Goal: Transaction & Acquisition: Purchase product/service

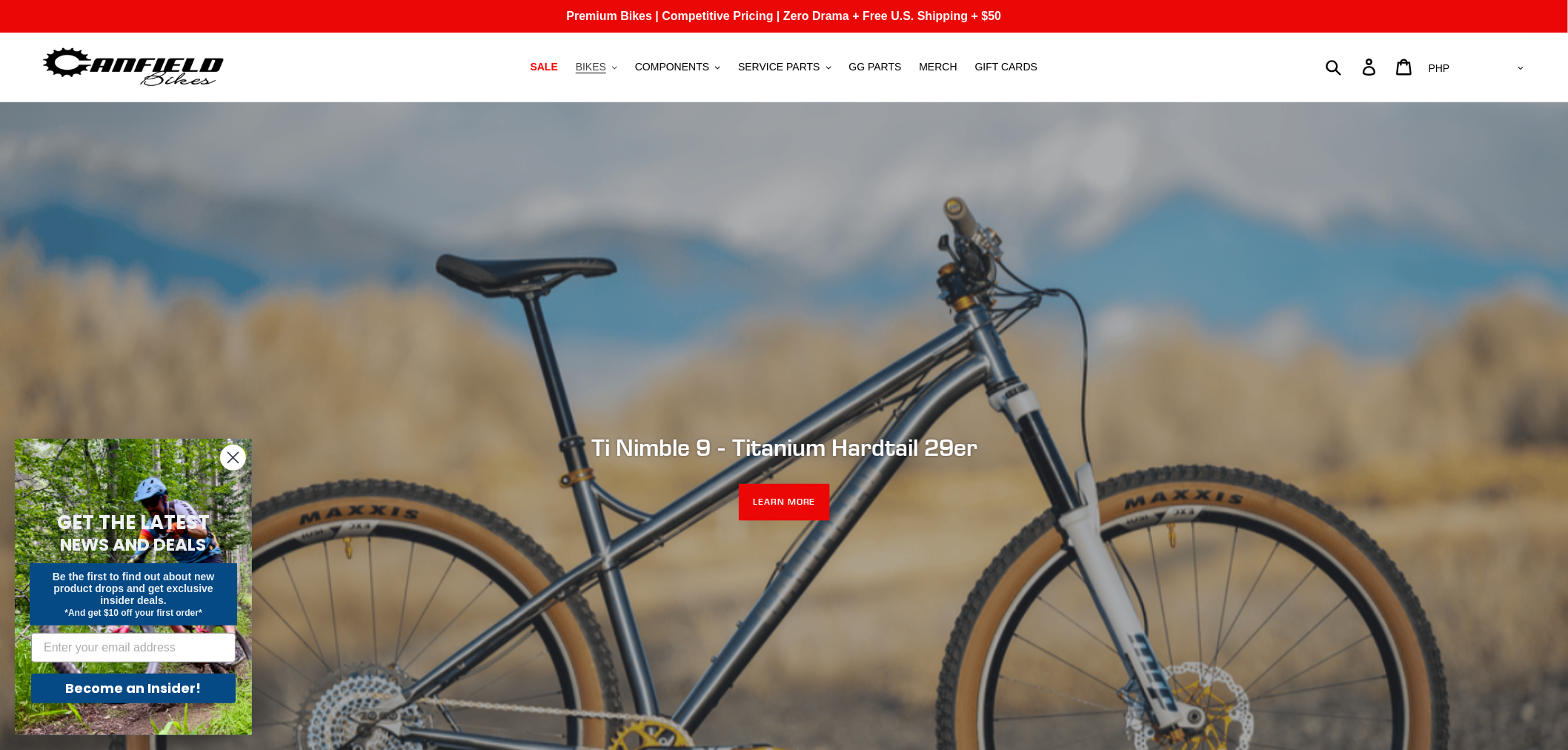
click at [624, 67] on button "BIKES .cls-1{fill:#231f20}" at bounding box center [596, 67] width 56 height 20
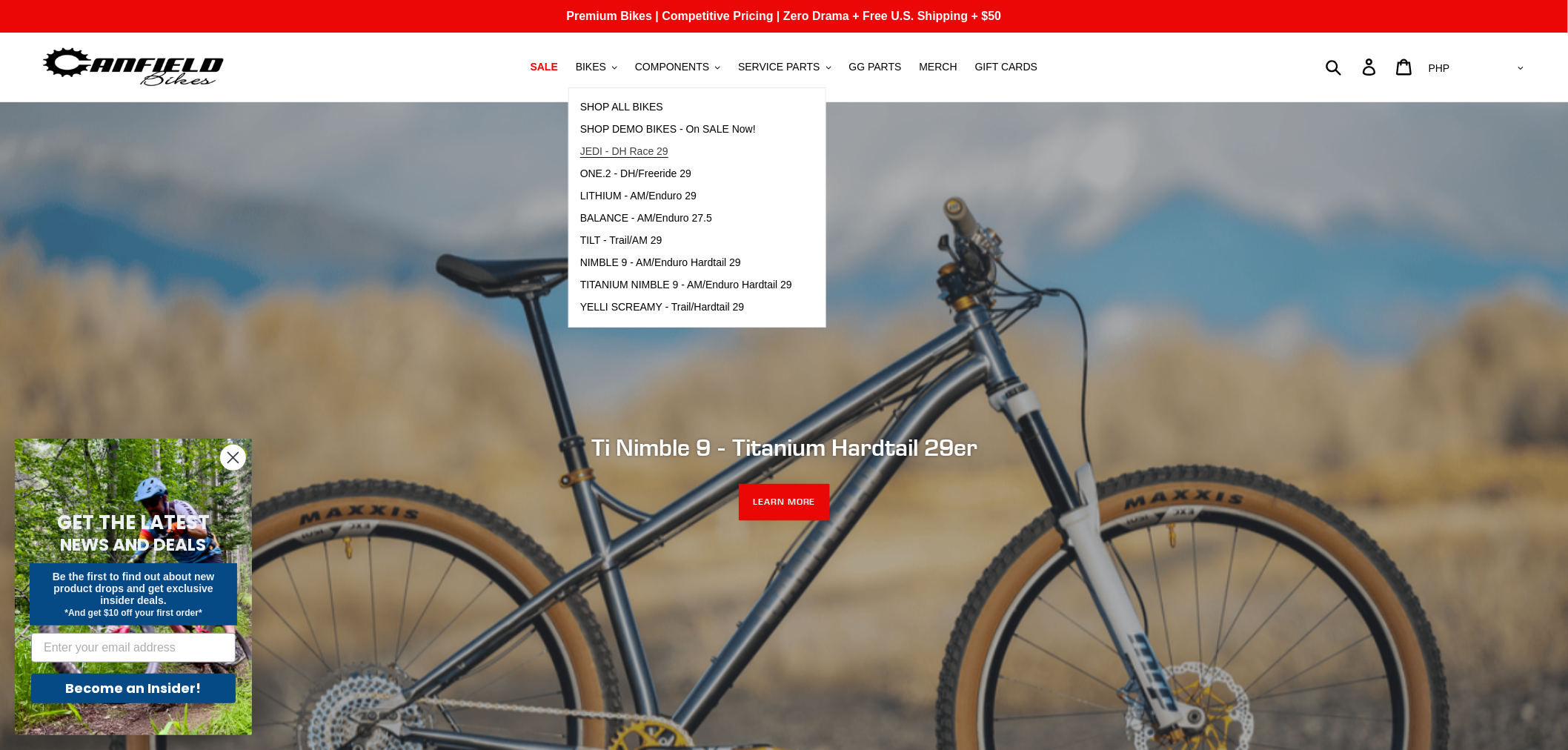
click at [668, 157] on span "JEDI - DH Race 29" at bounding box center [624, 151] width 88 height 13
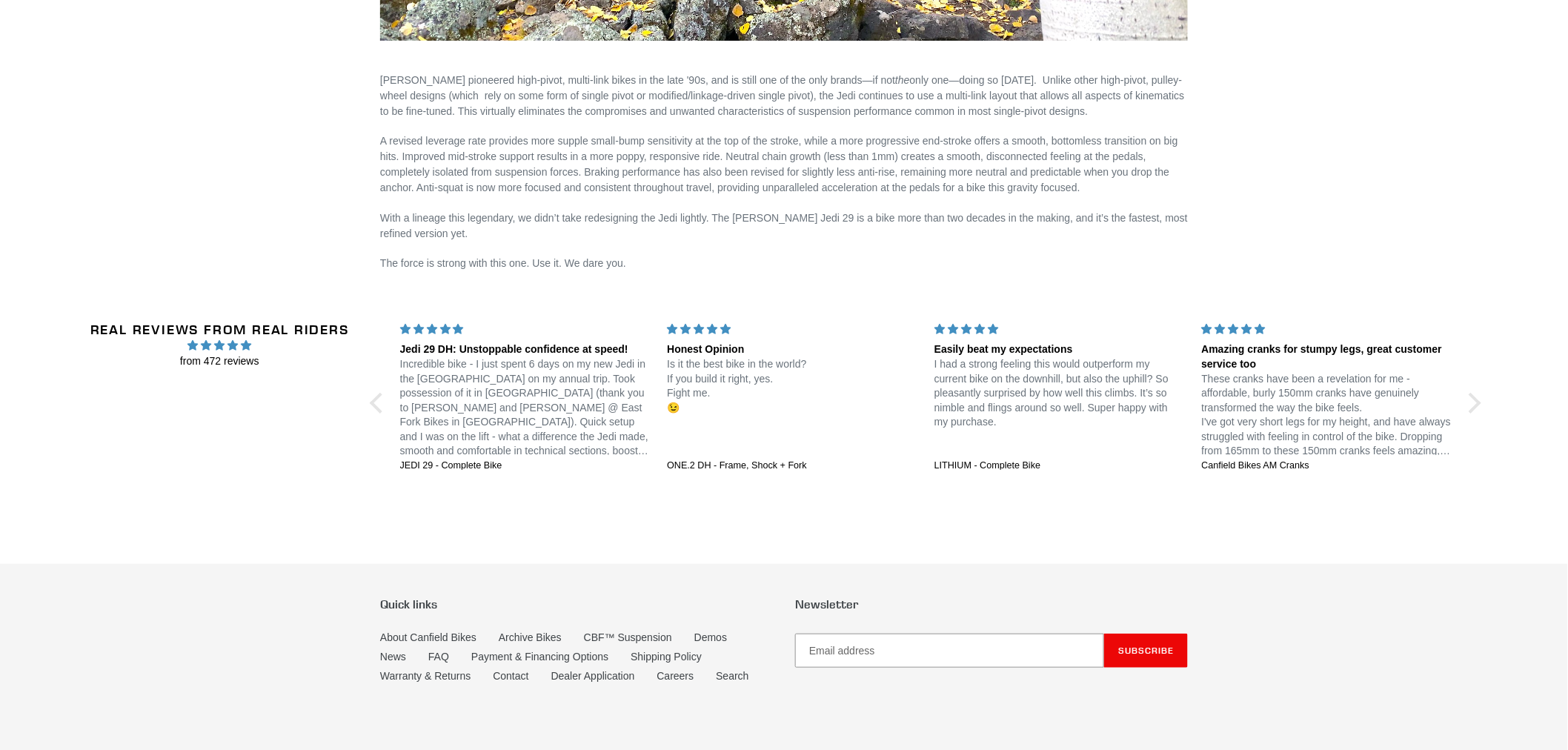
scroll to position [2552, 0]
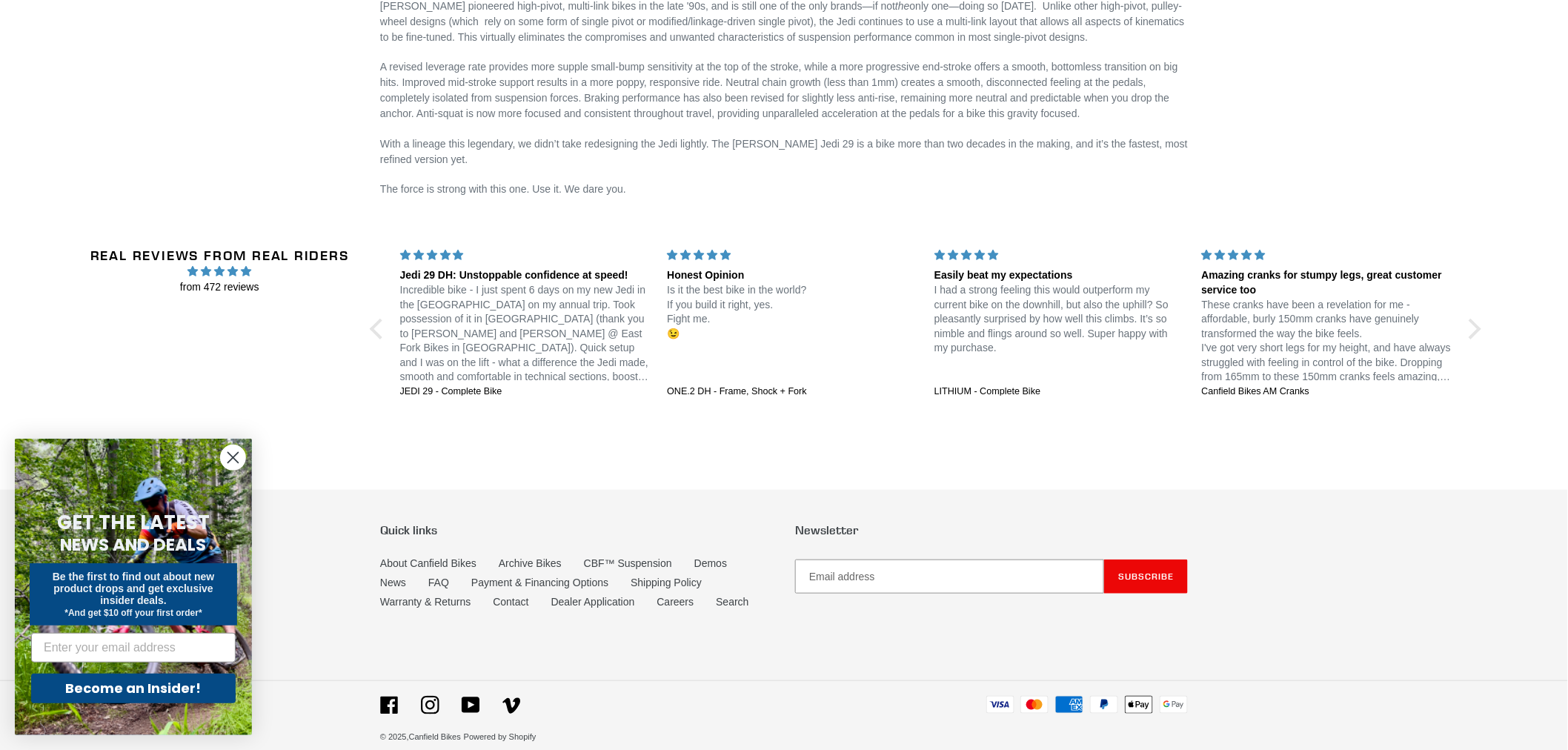
click at [471, 346] on p "Incredible bike - I just spent 6 days on my new Jedi in the [GEOGRAPHIC_DATA] o…" at bounding box center [525, 333] width 249 height 101
click at [433, 323] on p "Incredible bike - I just spent 6 days on my new Jedi in the [GEOGRAPHIC_DATA] o…" at bounding box center [525, 333] width 249 height 101
click at [551, 335] on p "Incredible bike - I just spent 6 days on my new Jedi in the [GEOGRAPHIC_DATA] o…" at bounding box center [525, 333] width 249 height 101
click at [472, 387] on div "JEDI 29 - Complete Bike" at bounding box center [525, 392] width 249 height 14
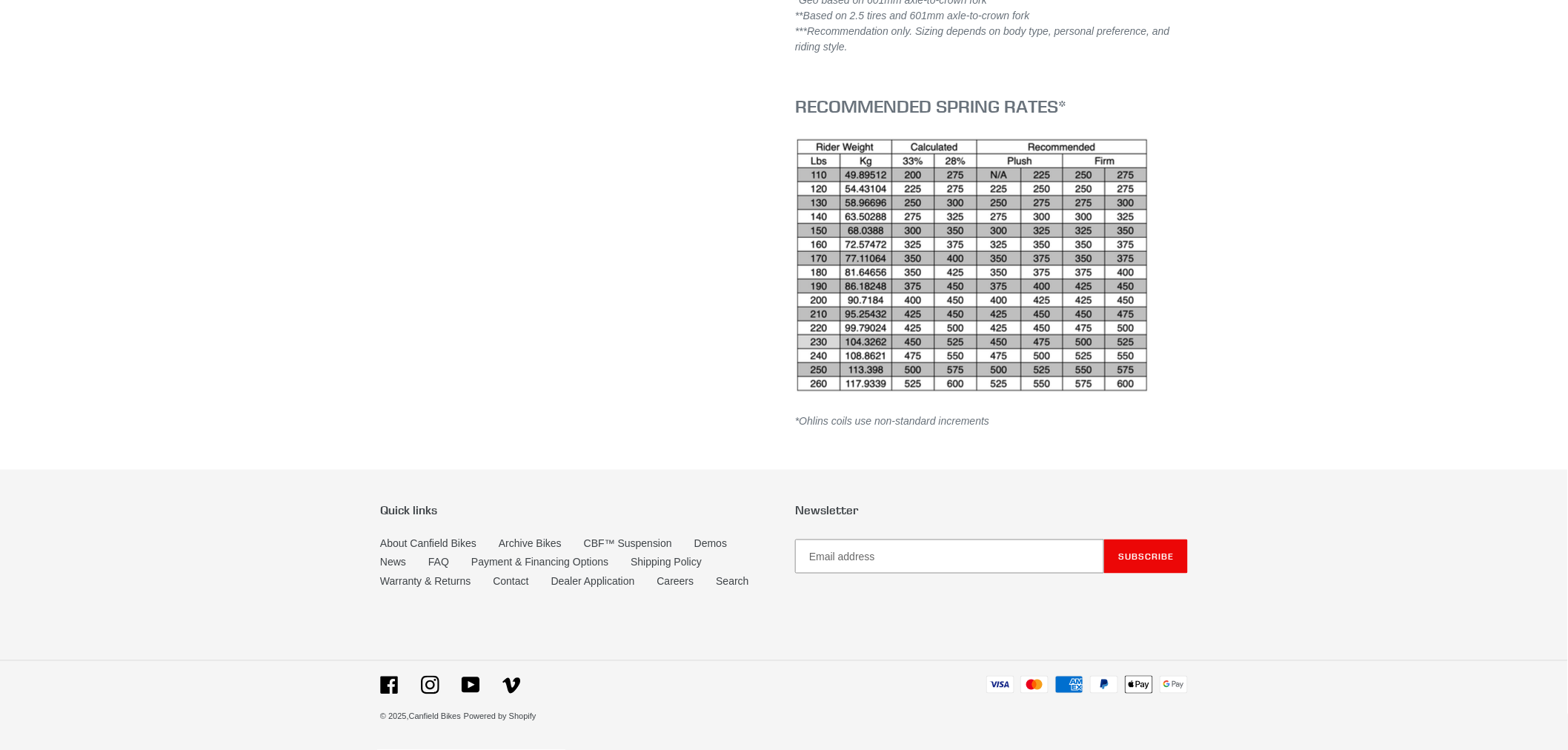
select select "highest-rating"
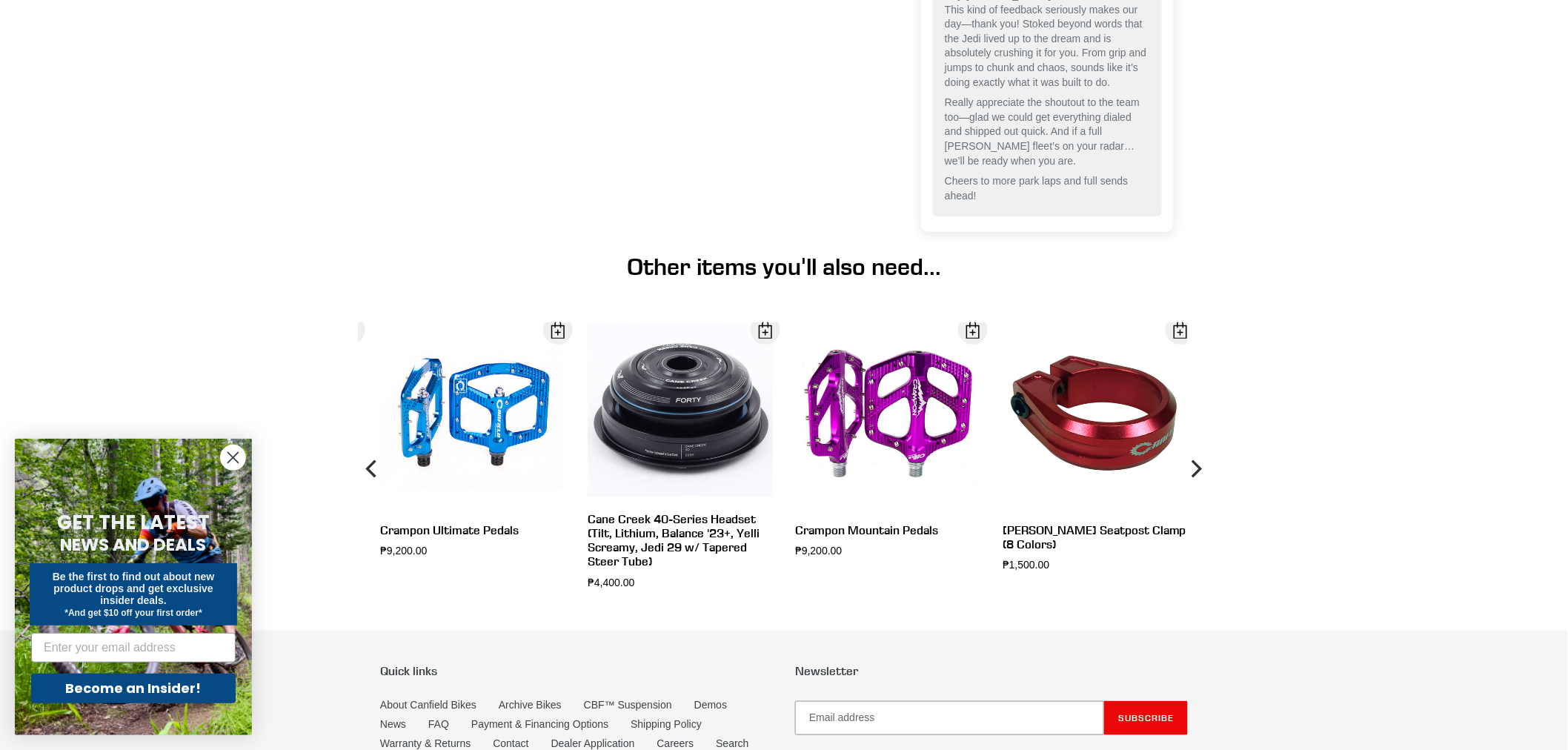
scroll to position [4962, 0]
